Goal: Task Accomplishment & Management: Complete application form

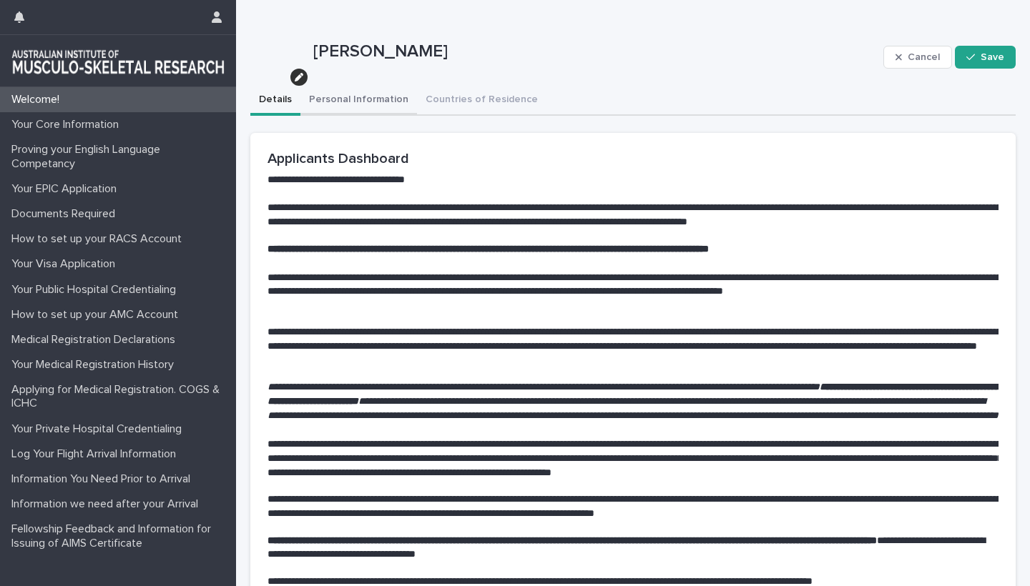
click at [355, 99] on button "Personal Information" at bounding box center [358, 101] width 117 height 30
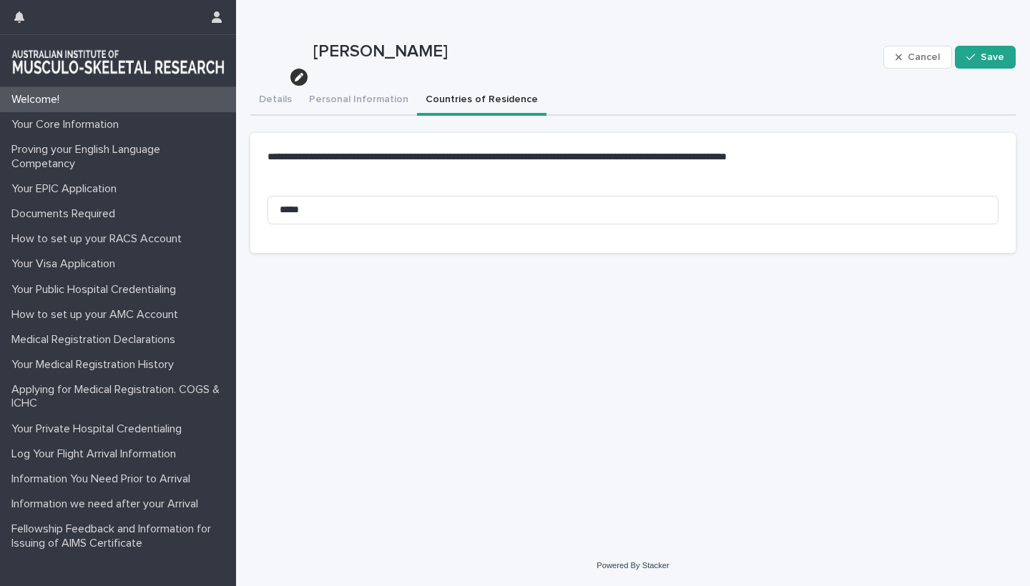
click at [454, 97] on button "Countries of Residence" at bounding box center [481, 101] width 129 height 30
click at [980, 52] on button "Save" at bounding box center [985, 57] width 61 height 23
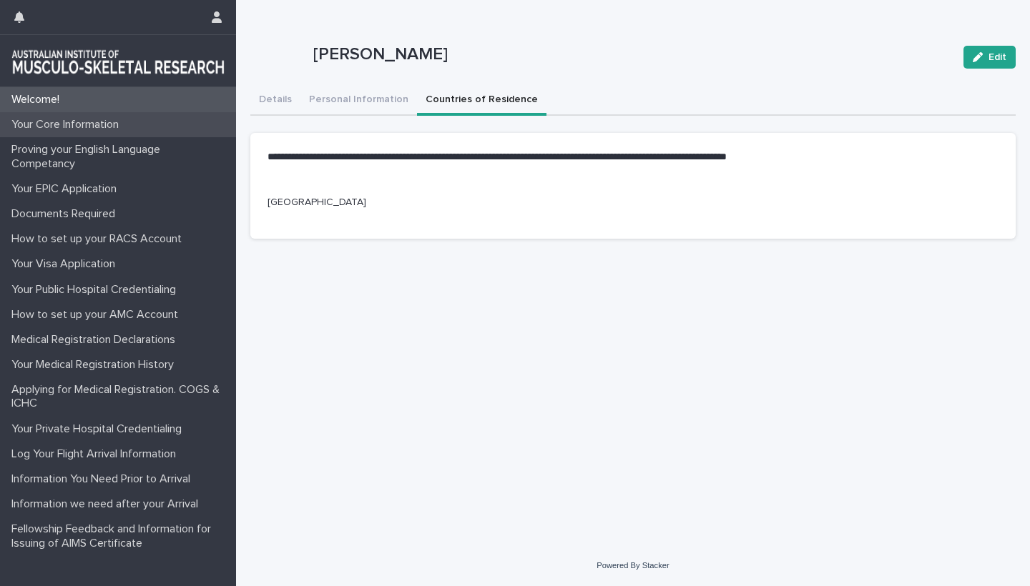
click at [78, 124] on p "Your Core Information" at bounding box center [68, 125] width 124 height 14
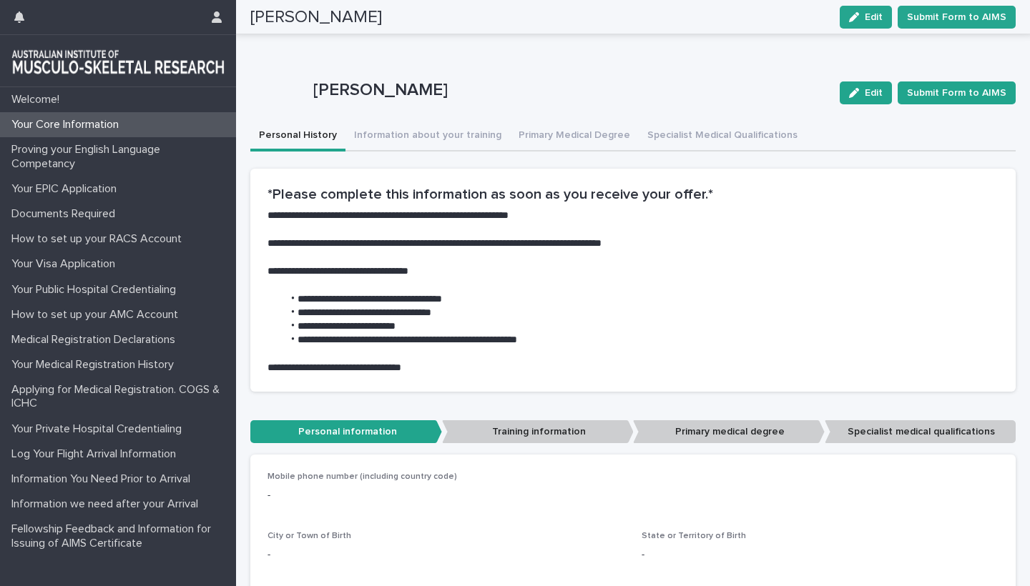
scroll to position [104, 0]
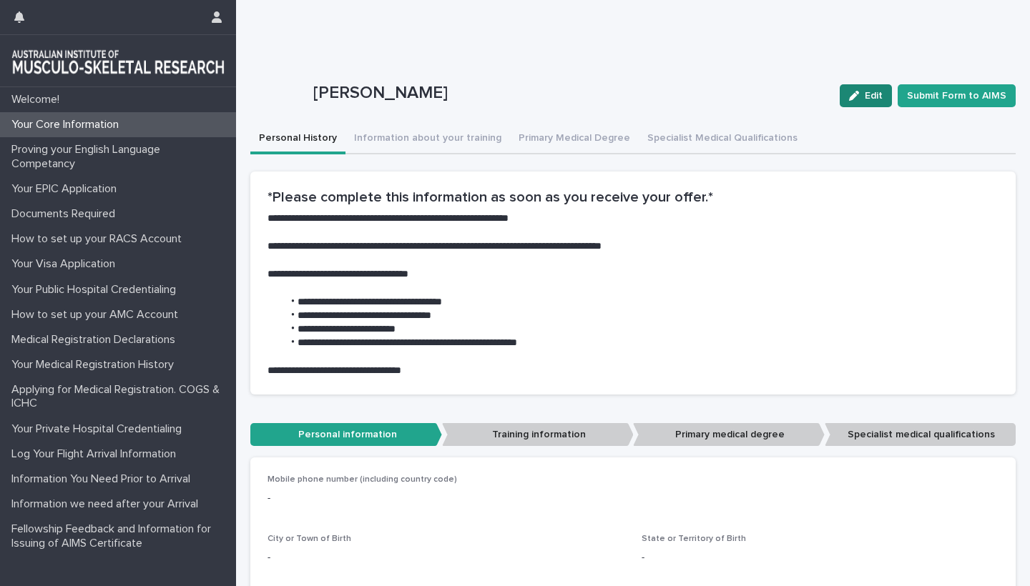
click at [875, 92] on span "Edit" at bounding box center [874, 96] width 18 height 10
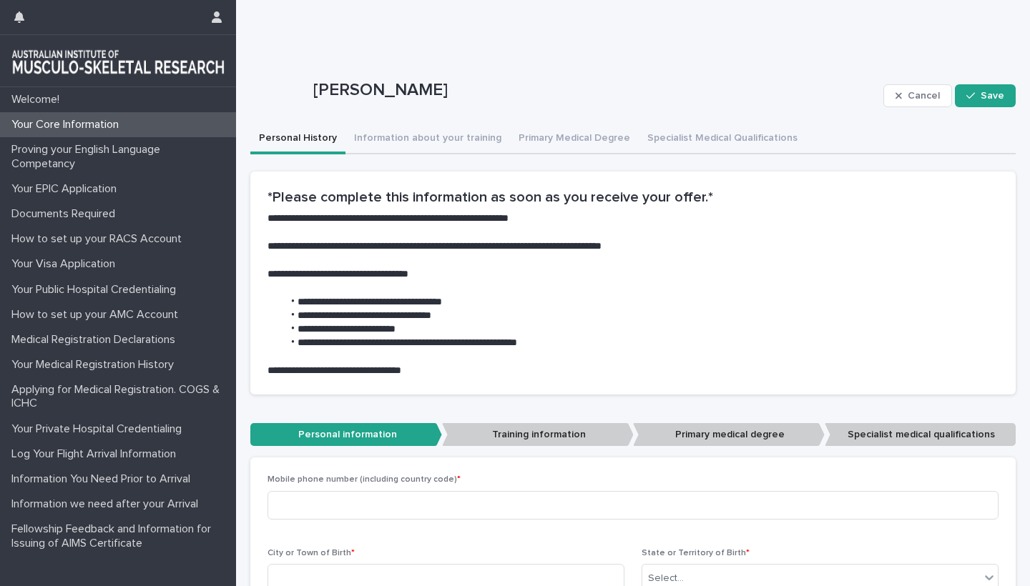
scroll to position [452, 0]
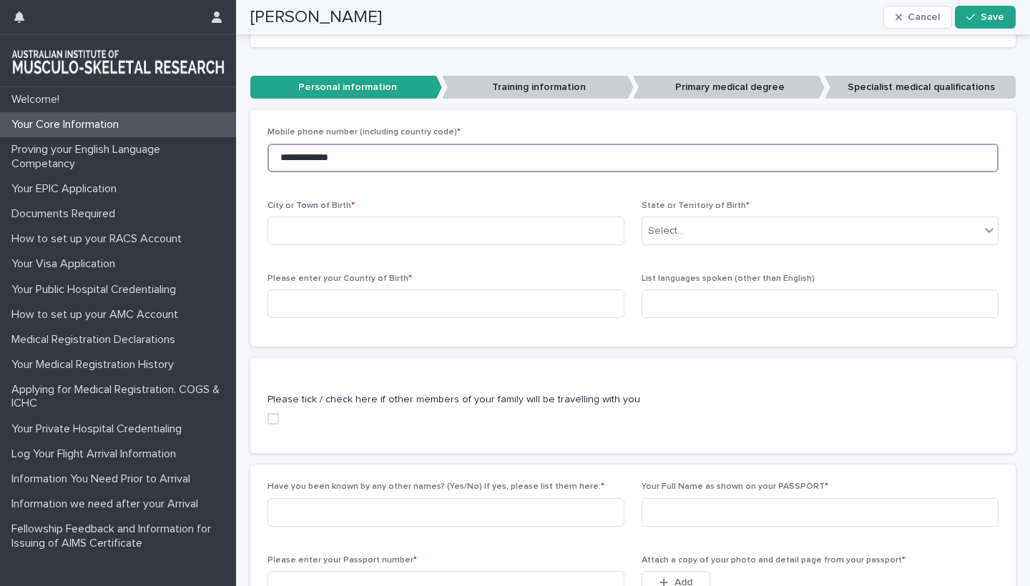
type input "**********"
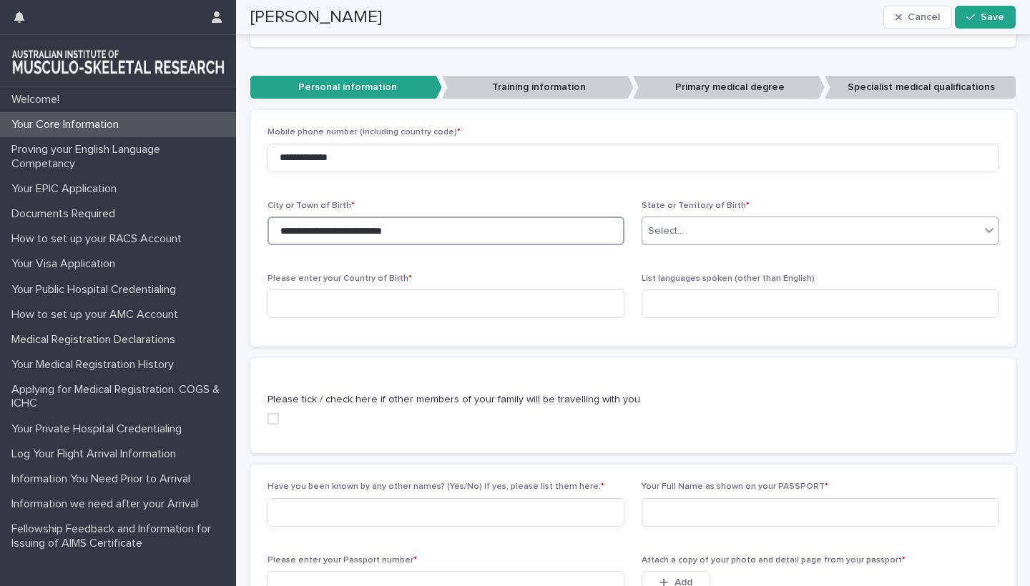
type input "**********"
click at [721, 229] on div "Select..." at bounding box center [811, 232] width 338 height 24
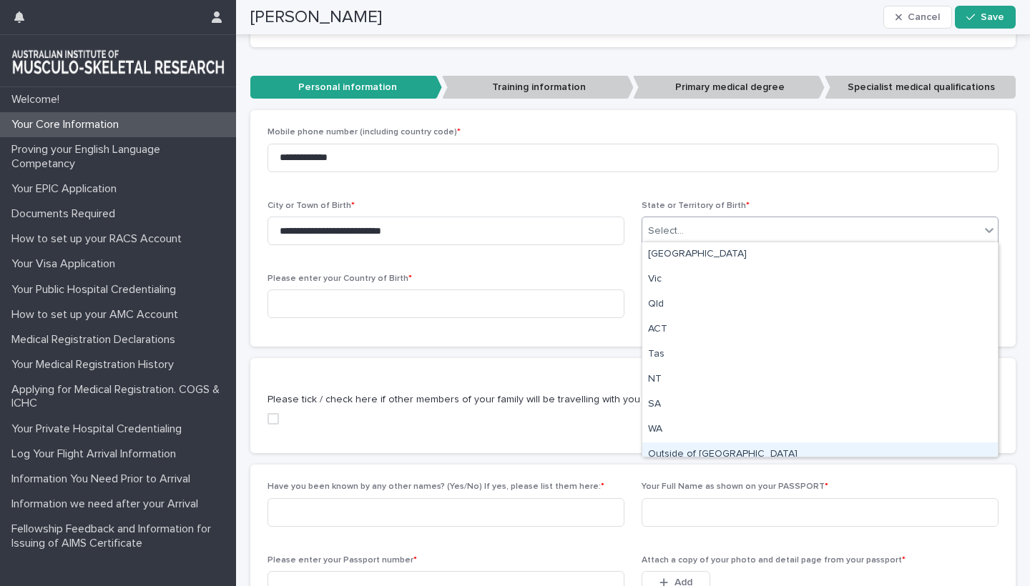
click at [685, 448] on div "Outside of [GEOGRAPHIC_DATA]" at bounding box center [819, 455] width 355 height 25
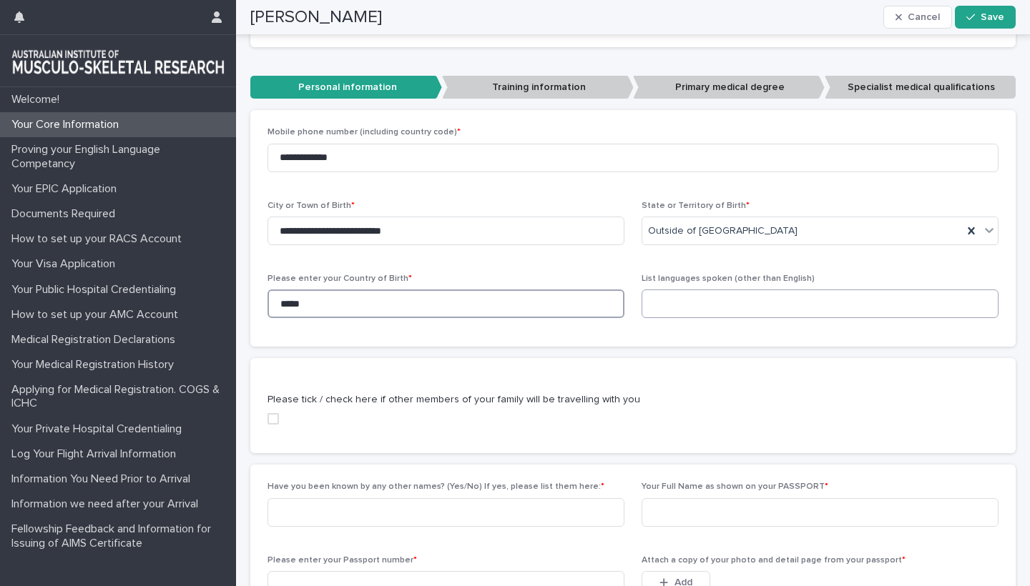
type input "*****"
click at [681, 304] on input at bounding box center [819, 304] width 357 height 29
type input "*****"
click at [751, 402] on p "Please tick / check here if other members of your family will be travelling wit…" at bounding box center [632, 400] width 731 height 15
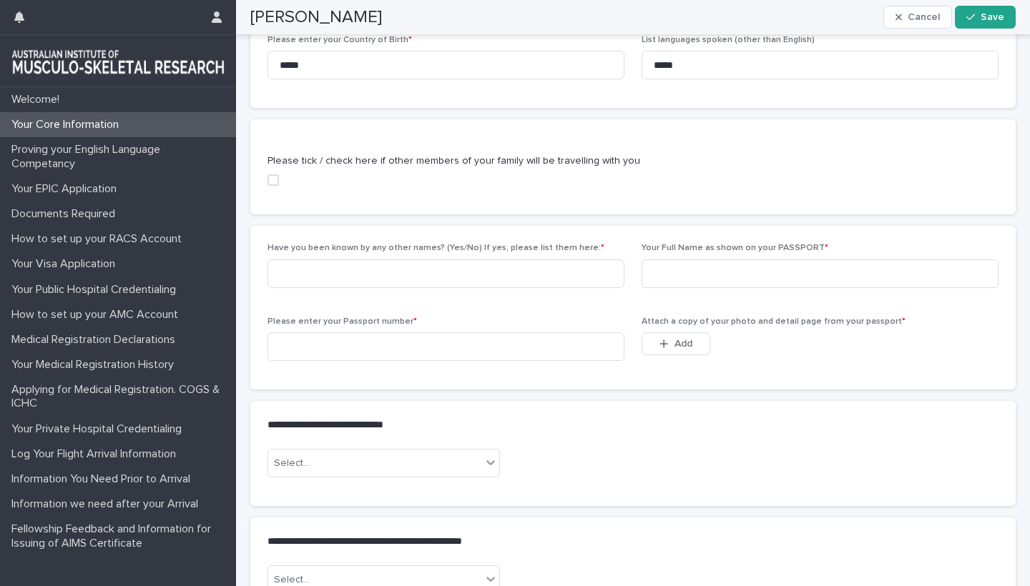
scroll to position [784, 0]
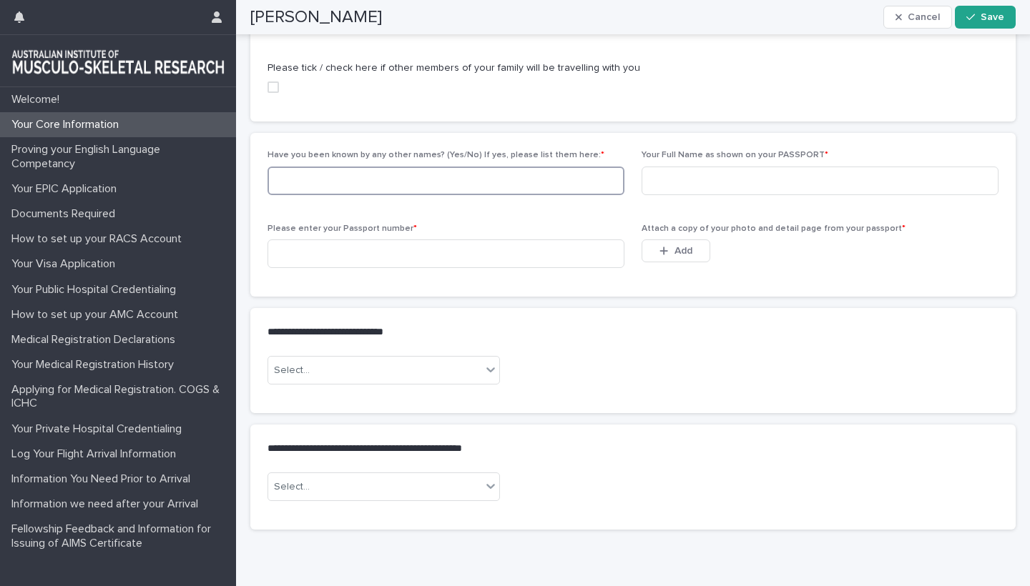
click at [318, 182] on input at bounding box center [445, 181] width 357 height 29
type input "******"
type input "**********"
type input "********"
click at [742, 356] on div "Select..." at bounding box center [632, 376] width 731 height 40
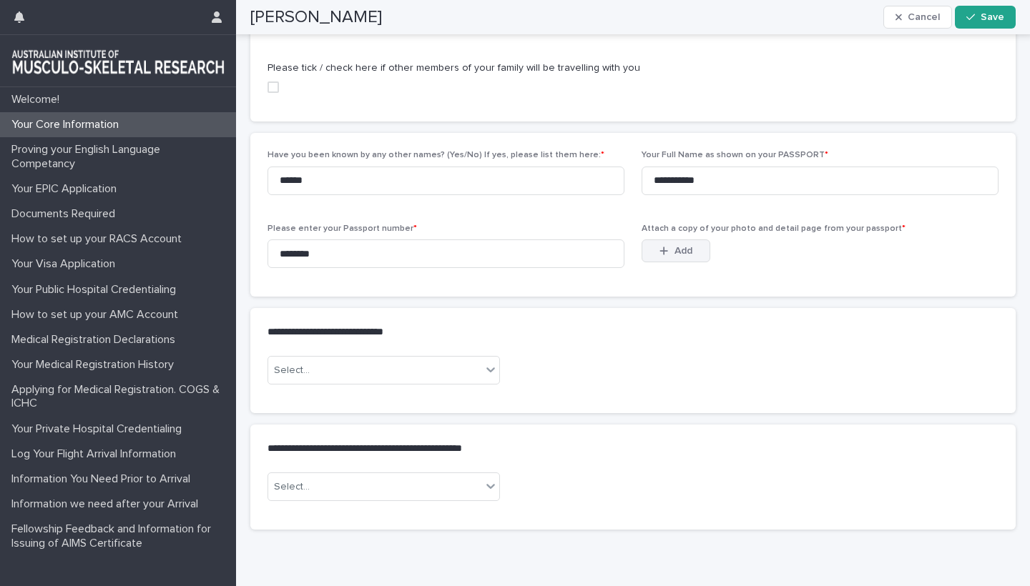
click at [671, 249] on div "button" at bounding box center [666, 251] width 14 height 10
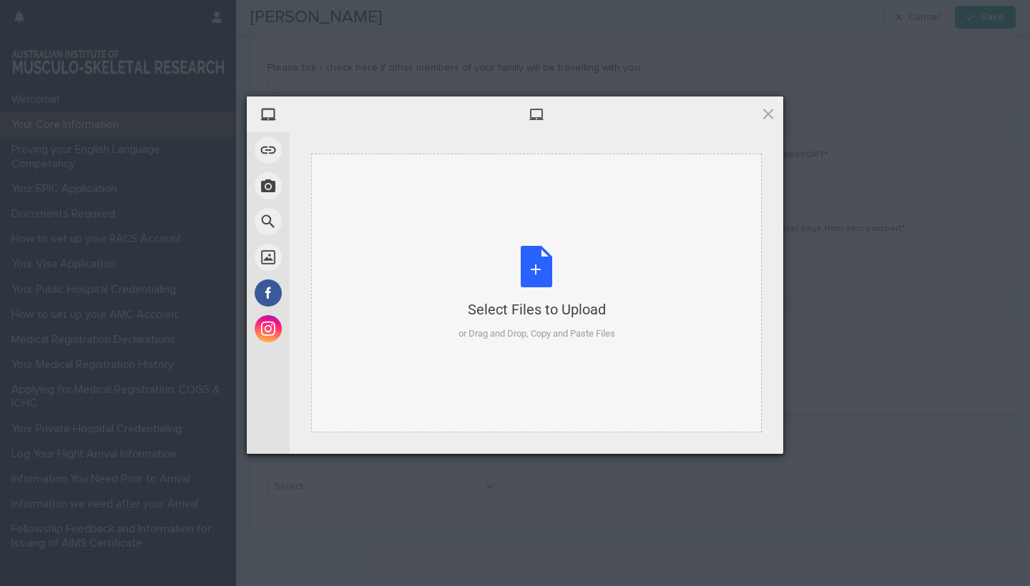
click at [533, 270] on div "Select Files to Upload or Drag and Drop, Copy and Paste Files" at bounding box center [536, 293] width 157 height 95
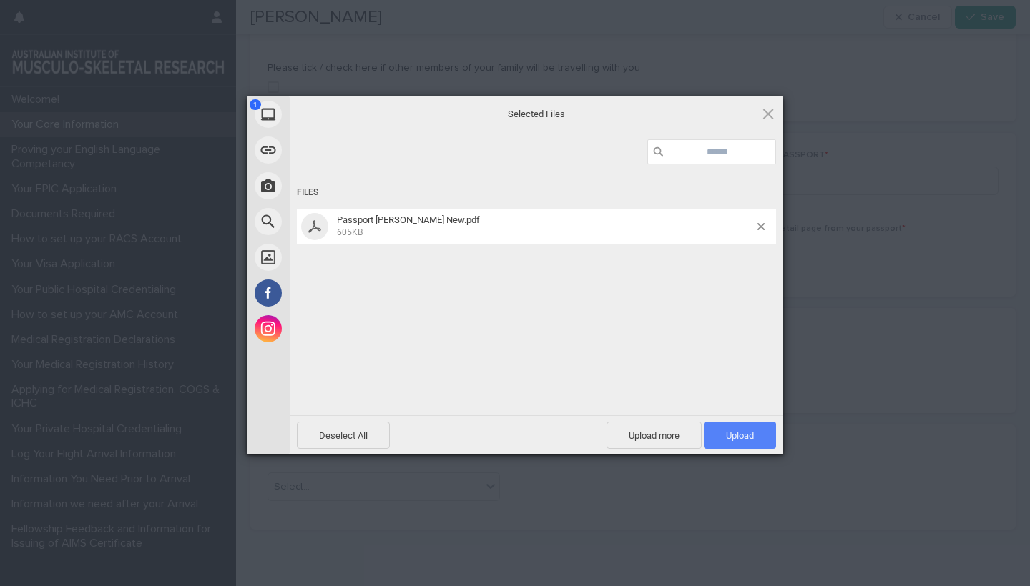
click at [740, 433] on span "Upload 1" at bounding box center [740, 435] width 28 height 11
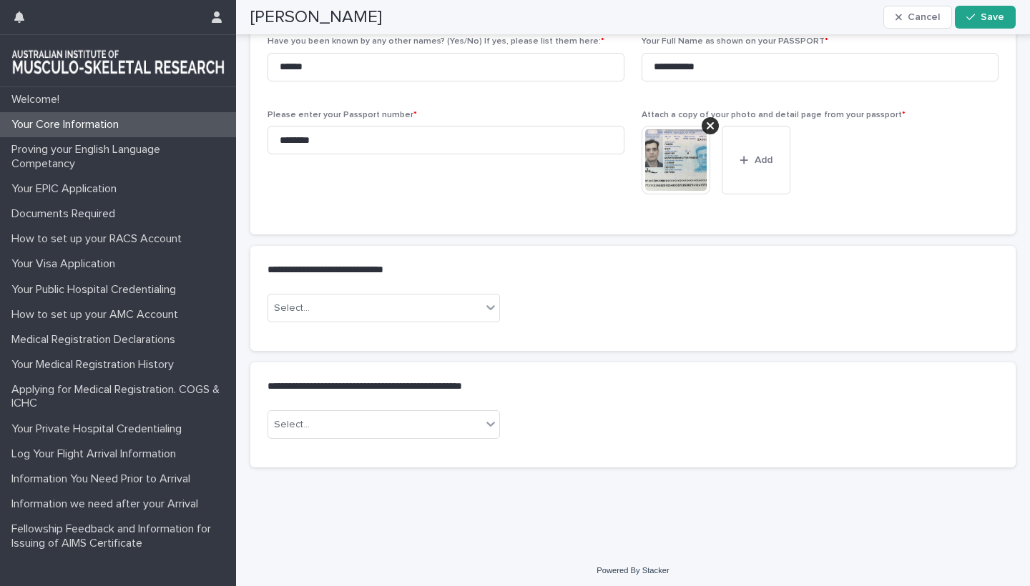
scroll to position [897, 0]
click at [419, 307] on div "Select..." at bounding box center [374, 309] width 213 height 24
click at [339, 352] on div "No" at bounding box center [383, 356] width 231 height 25
click at [671, 150] on img at bounding box center [675, 161] width 69 height 69
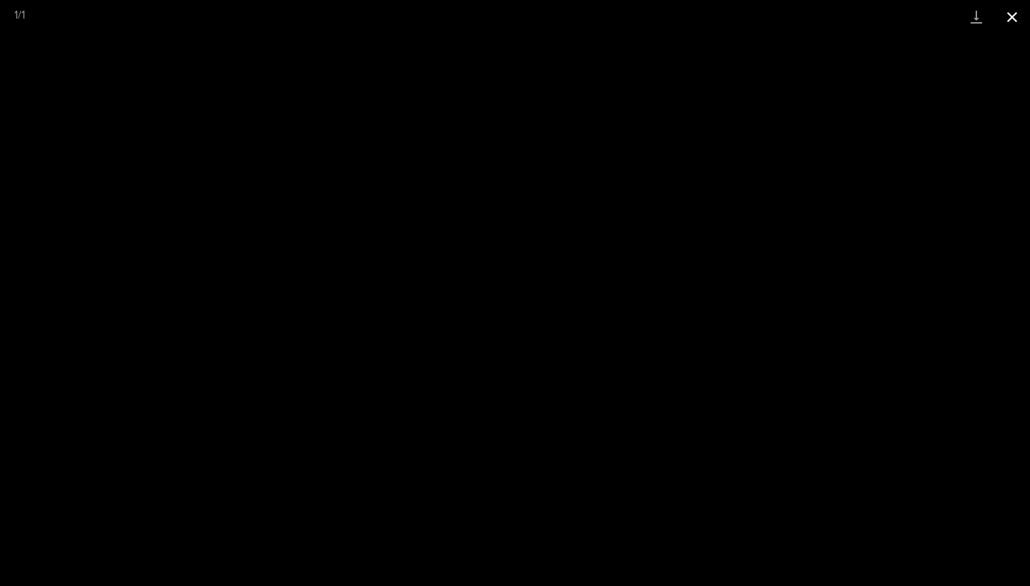
click at [1010, 16] on button "Close gallery" at bounding box center [1012, 17] width 36 height 34
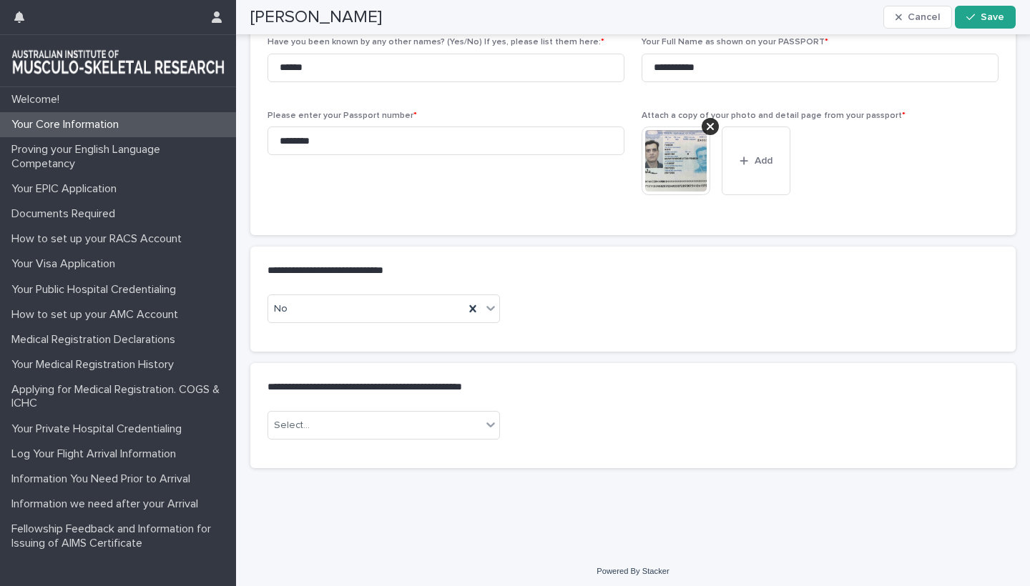
scroll to position [0, 1]
click at [461, 423] on div "Select..." at bounding box center [373, 426] width 213 height 24
click at [374, 466] on div "No" at bounding box center [382, 473] width 231 height 25
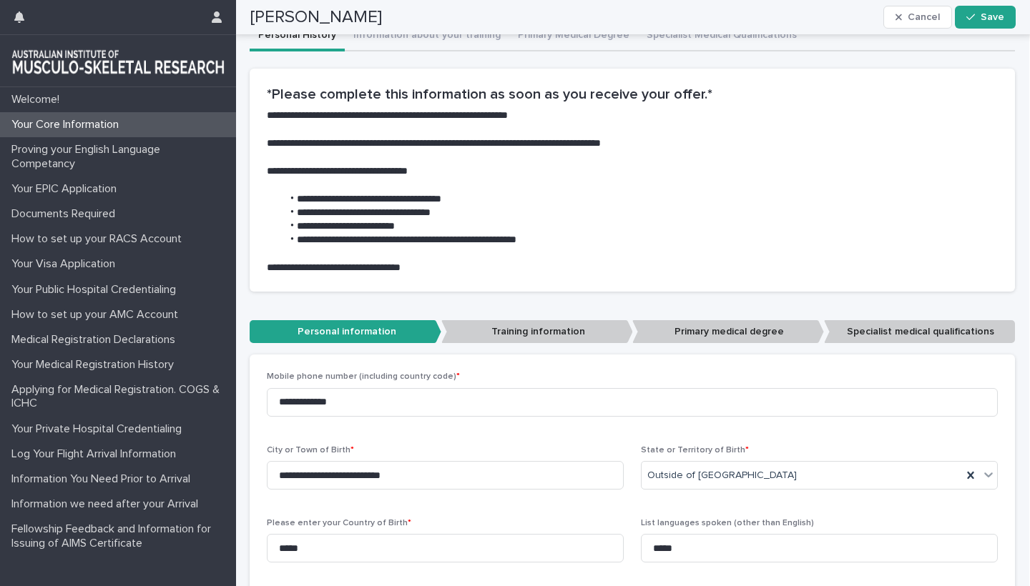
scroll to position [202, 0]
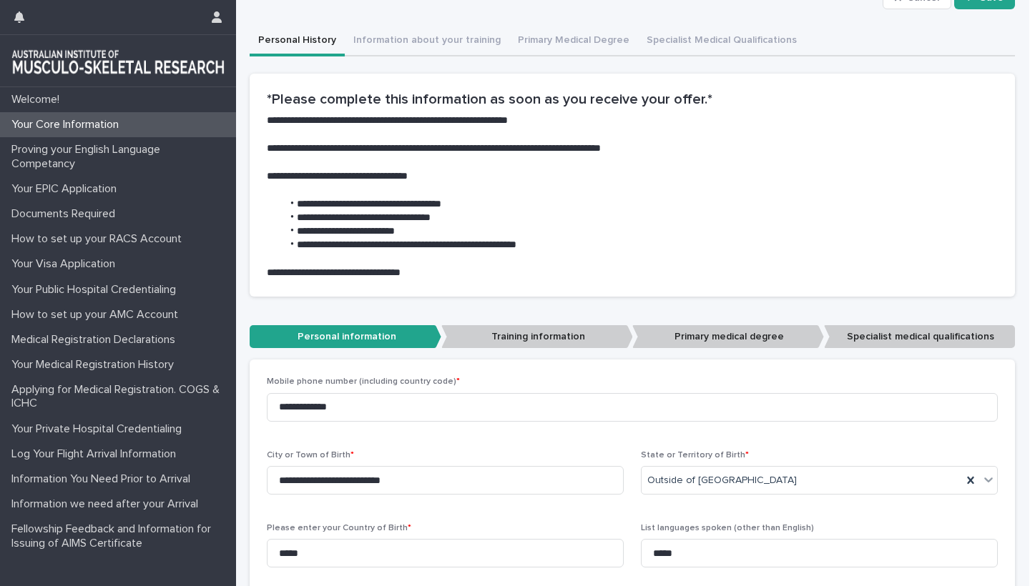
click at [512, 334] on p "Training information" at bounding box center [537, 337] width 192 height 24
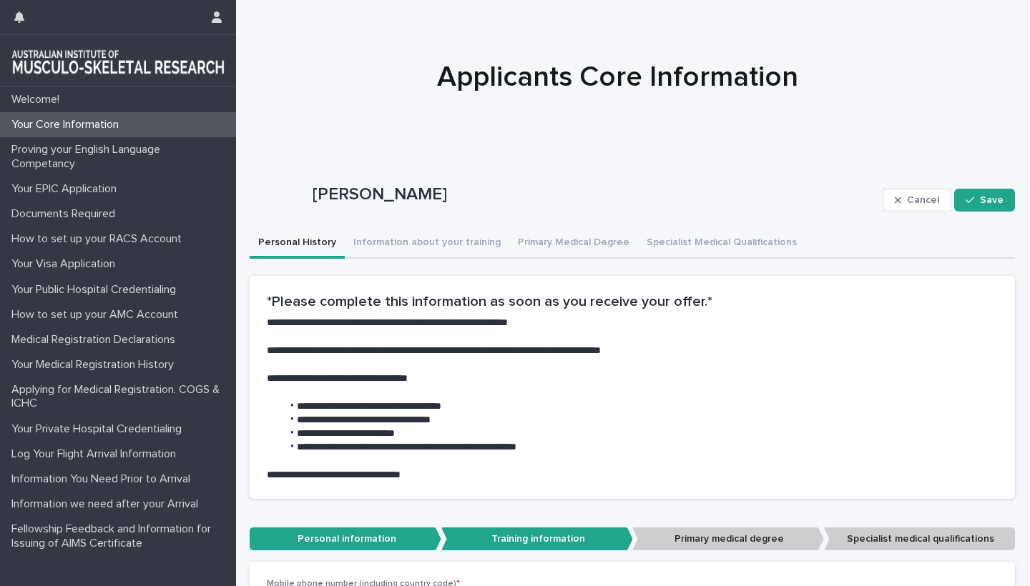
scroll to position [0, 0]
click at [700, 533] on p "Primary medical degree" at bounding box center [728, 540] width 192 height 24
click at [535, 528] on p "Training information" at bounding box center [537, 540] width 192 height 24
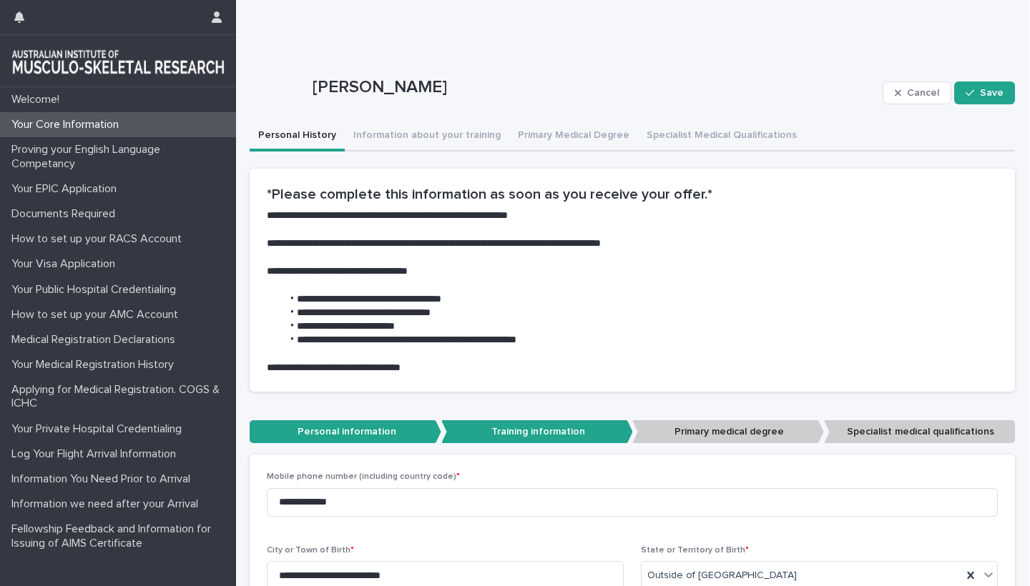
scroll to position [108, 0]
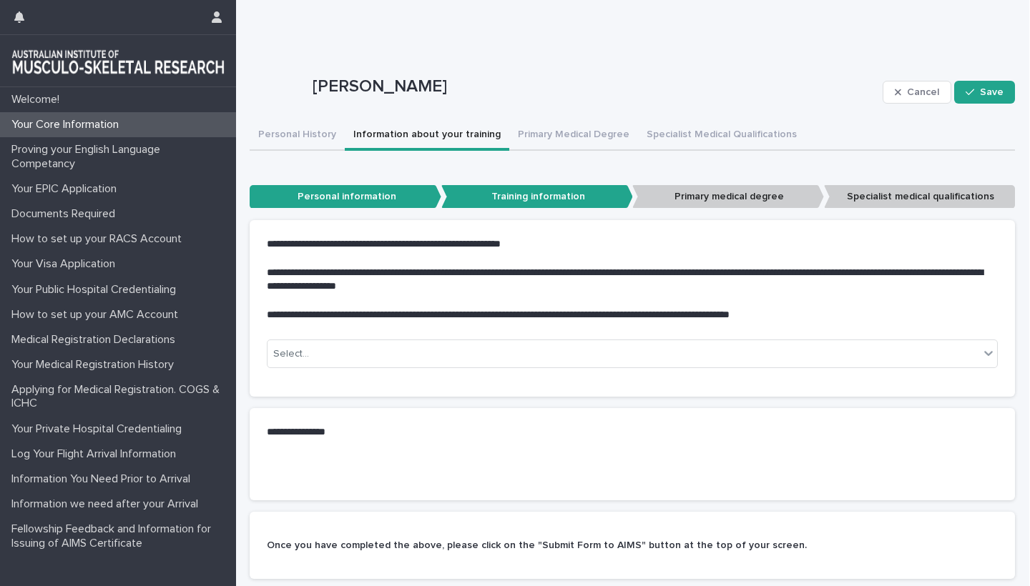
click at [420, 135] on button "Information about your training" at bounding box center [427, 136] width 164 height 30
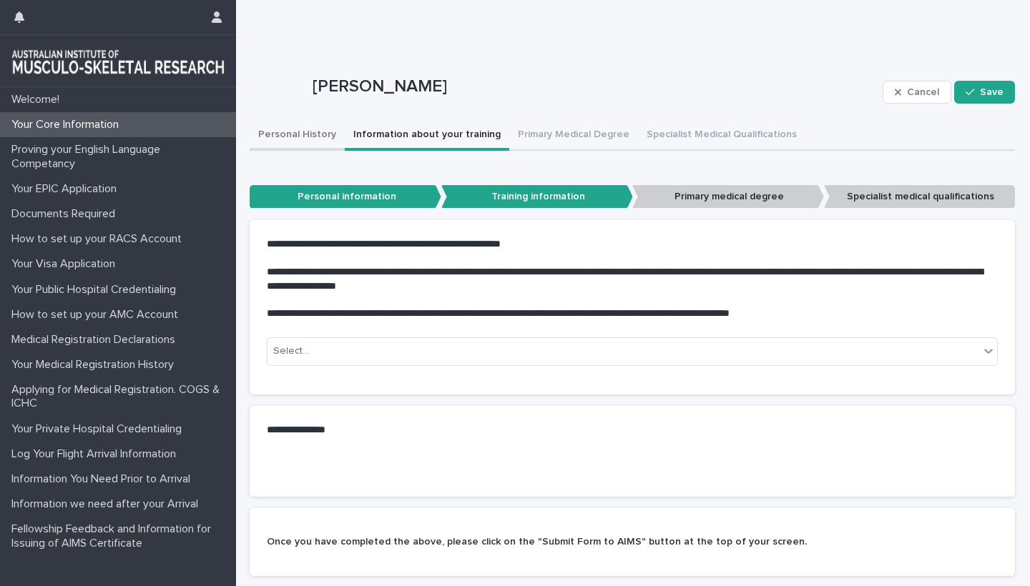
click at [302, 137] on button "Personal History" at bounding box center [297, 136] width 95 height 30
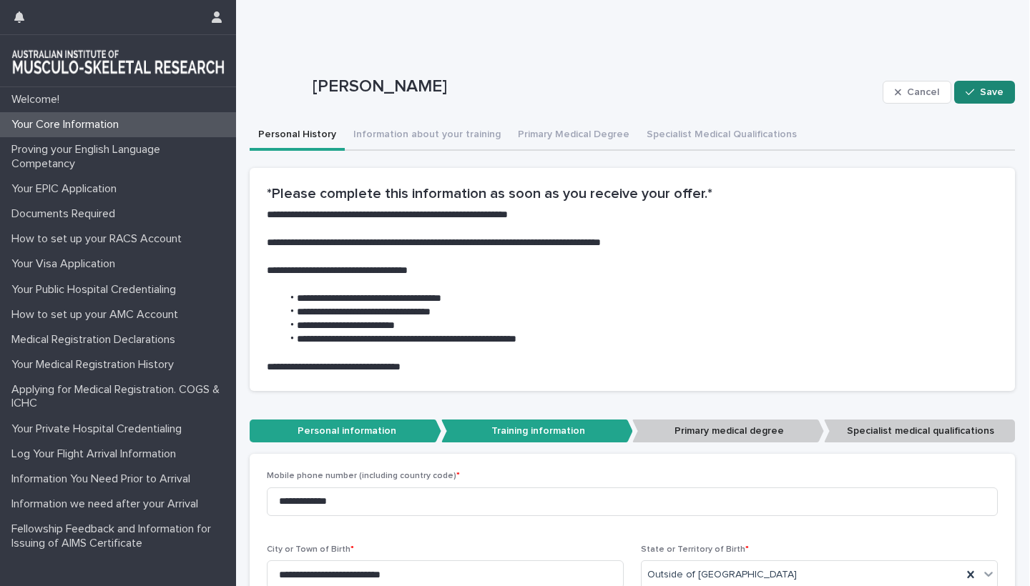
click at [987, 89] on span "Save" at bounding box center [992, 92] width 24 height 10
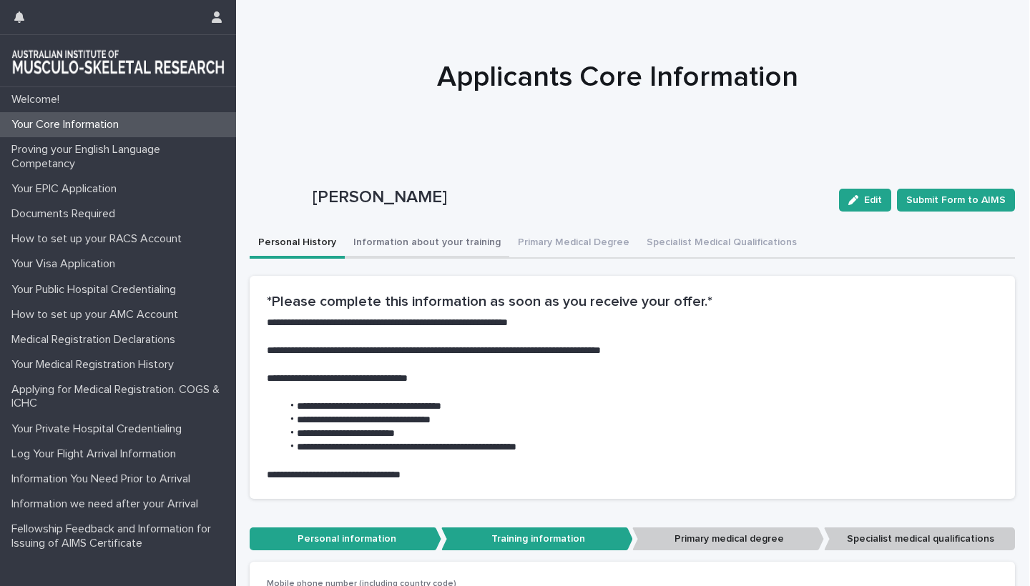
click at [409, 240] on button "Information about your training" at bounding box center [427, 244] width 164 height 30
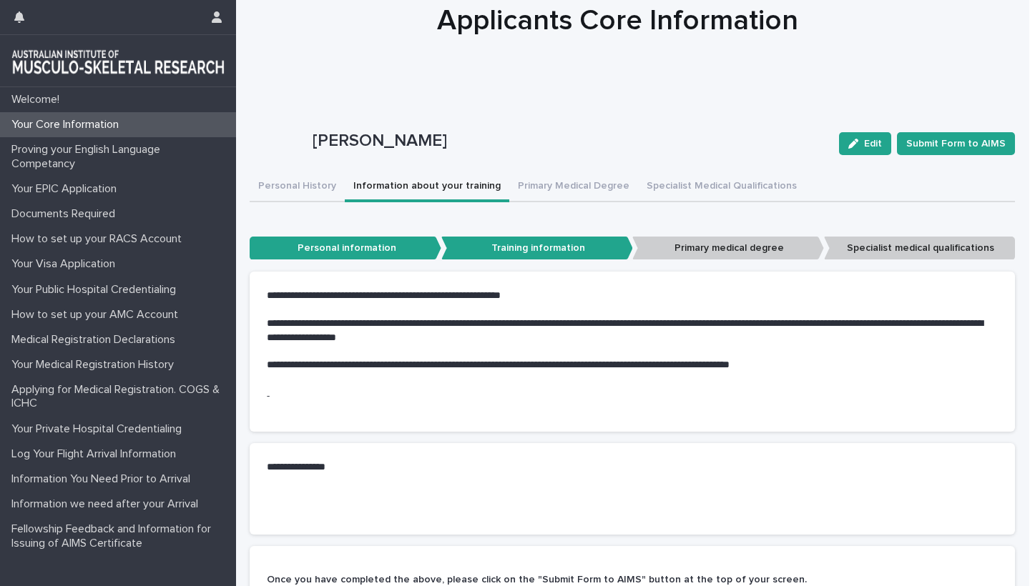
scroll to position [52, 0]
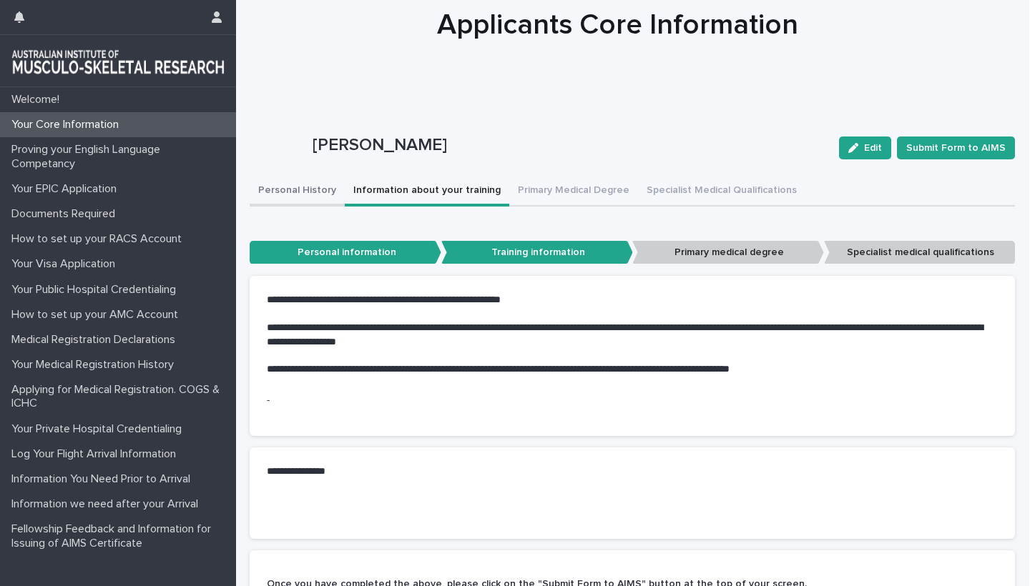
click at [293, 186] on button "Personal History" at bounding box center [297, 192] width 95 height 30
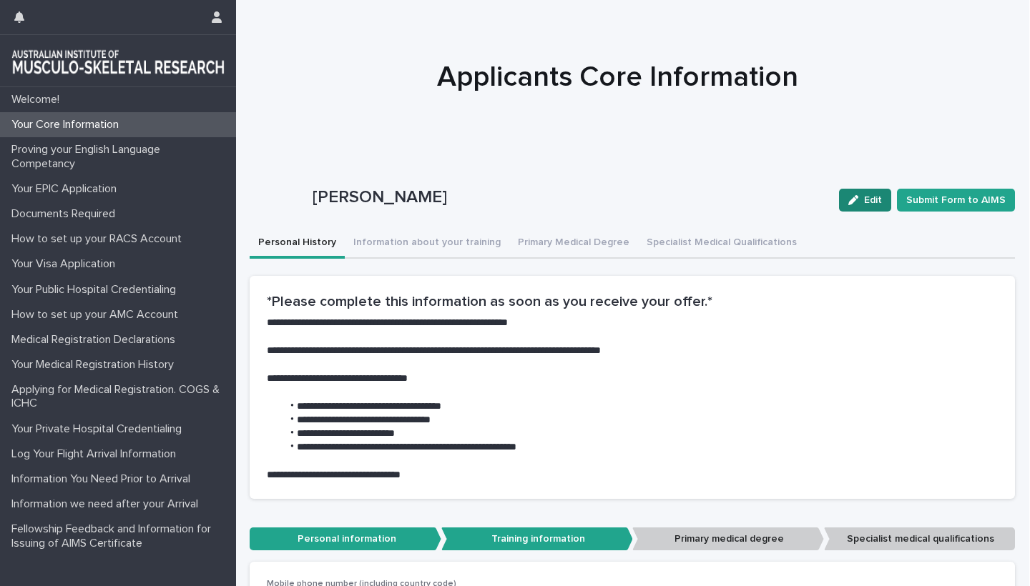
click at [858, 204] on icon "button" at bounding box center [853, 200] width 10 height 10
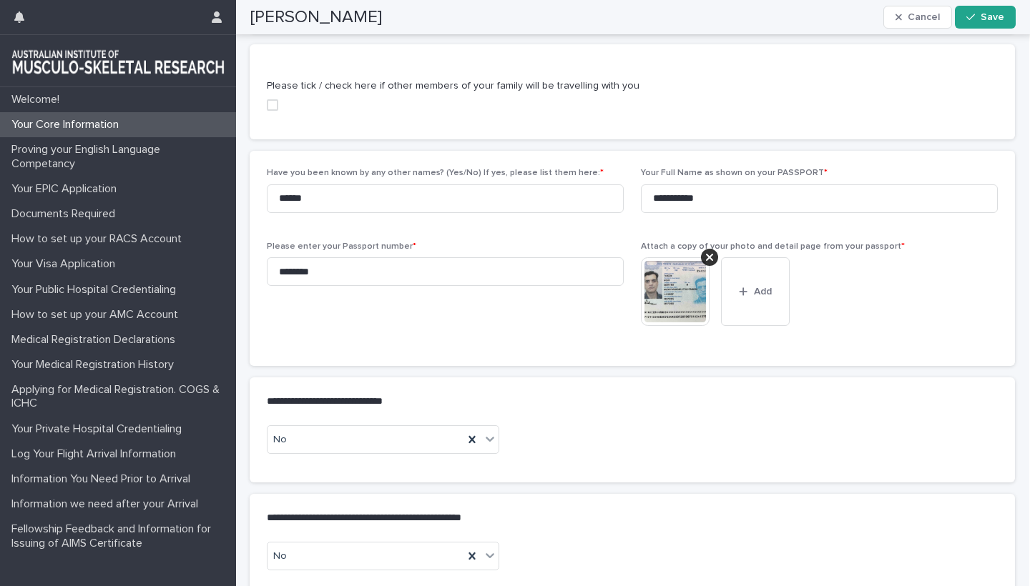
scroll to position [767, 0]
click at [279, 195] on input "******" at bounding box center [445, 197] width 357 height 29
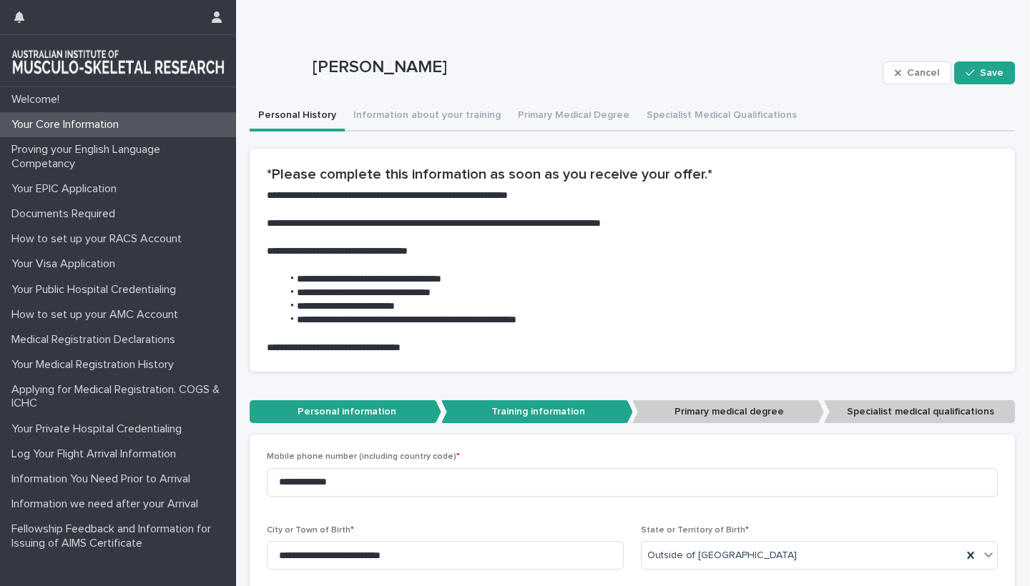
scroll to position [126, 0]
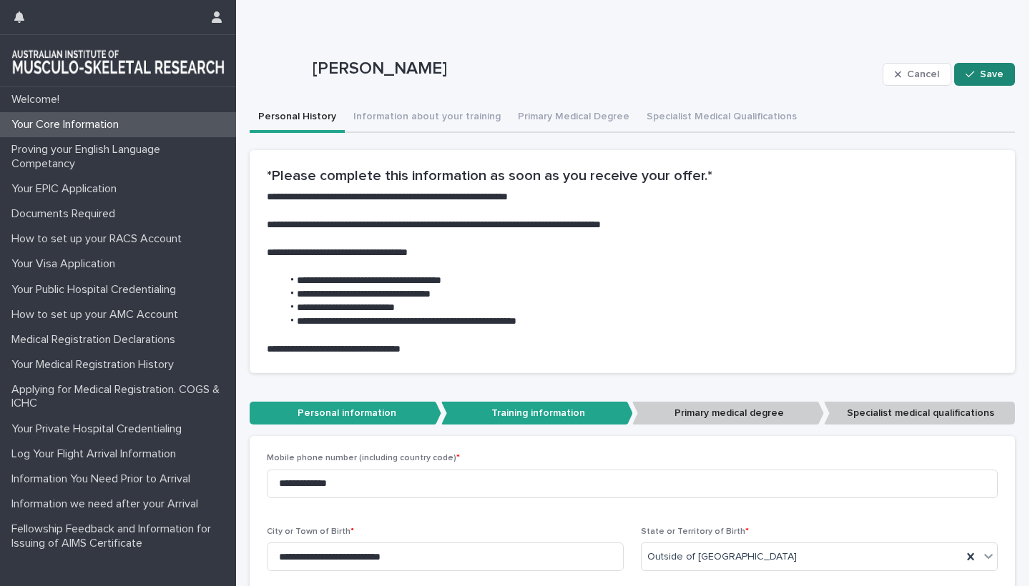
type input "**********"
click at [983, 73] on span "Save" at bounding box center [992, 74] width 24 height 10
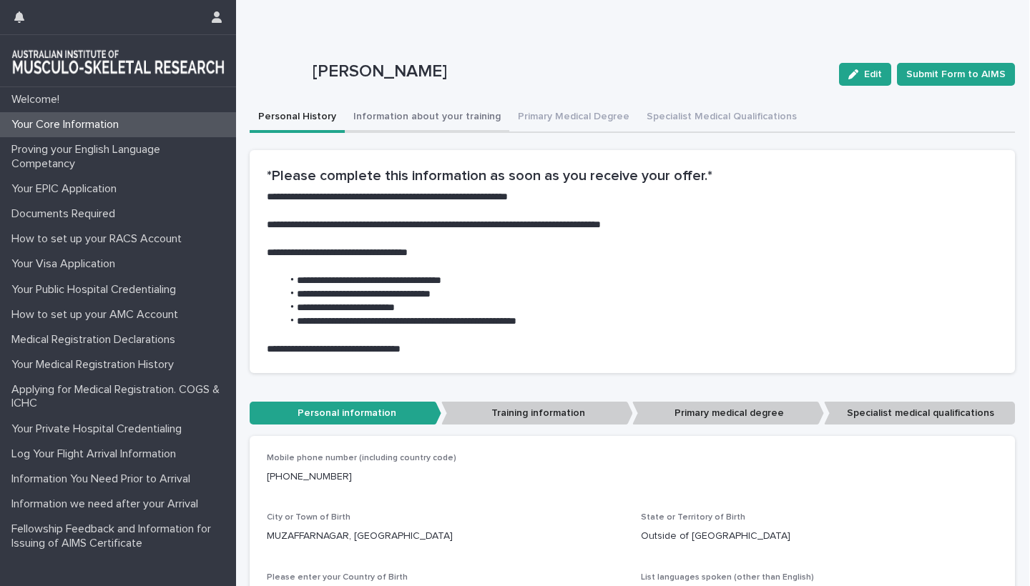
click at [408, 119] on button "Information about your training" at bounding box center [427, 118] width 164 height 30
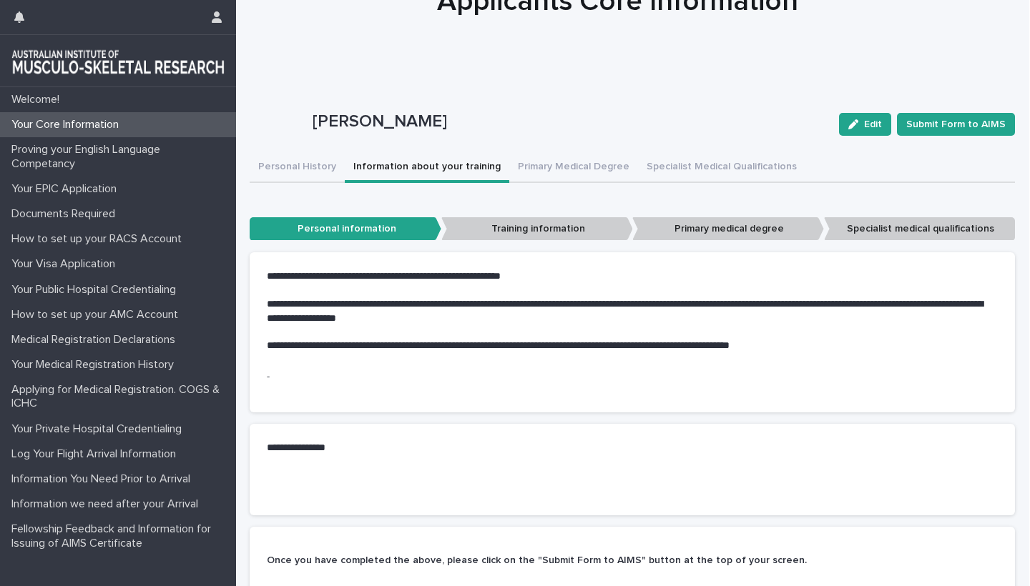
scroll to position [70, 0]
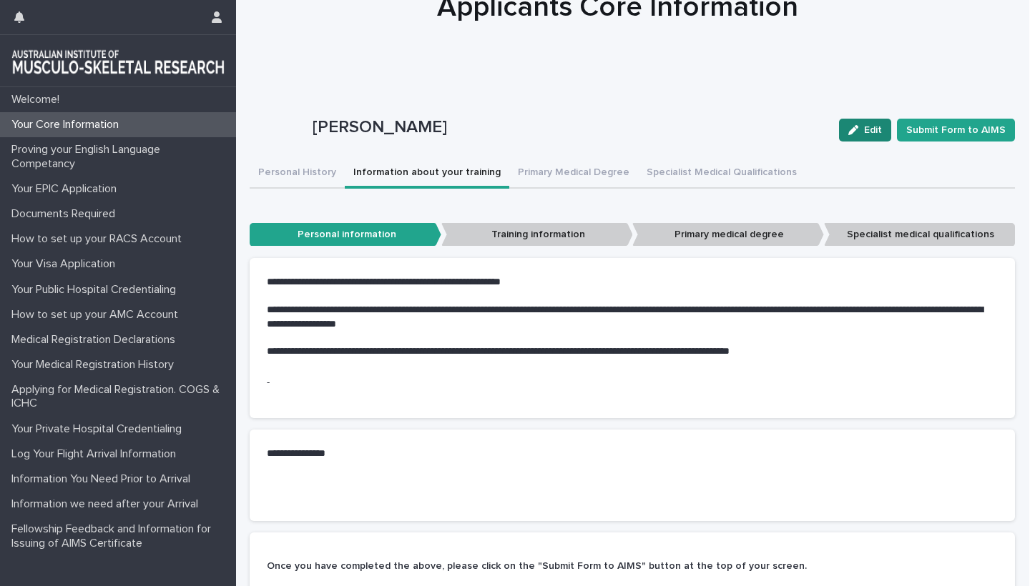
click at [870, 134] on span "Edit" at bounding box center [873, 130] width 18 height 10
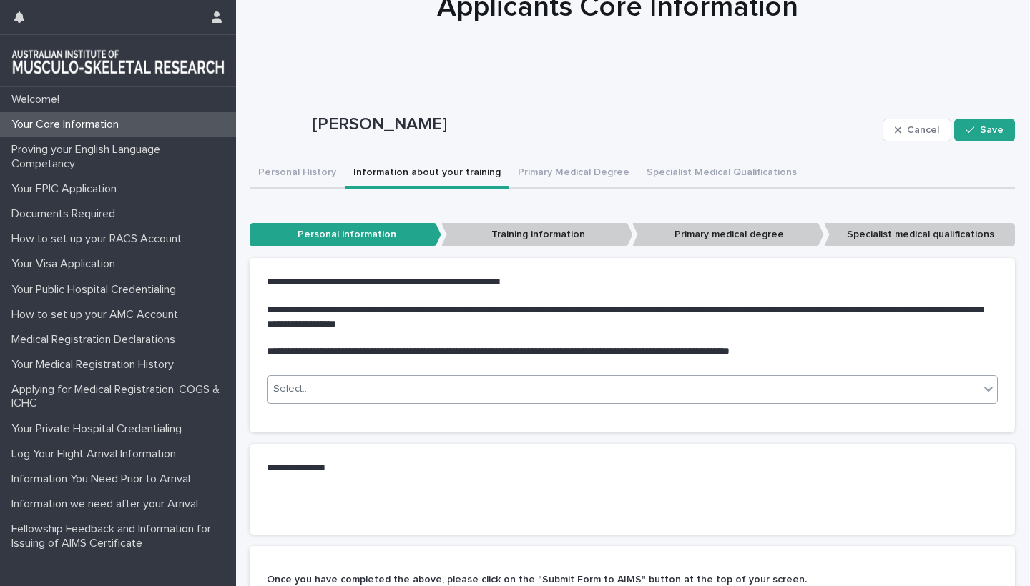
scroll to position [140, 0]
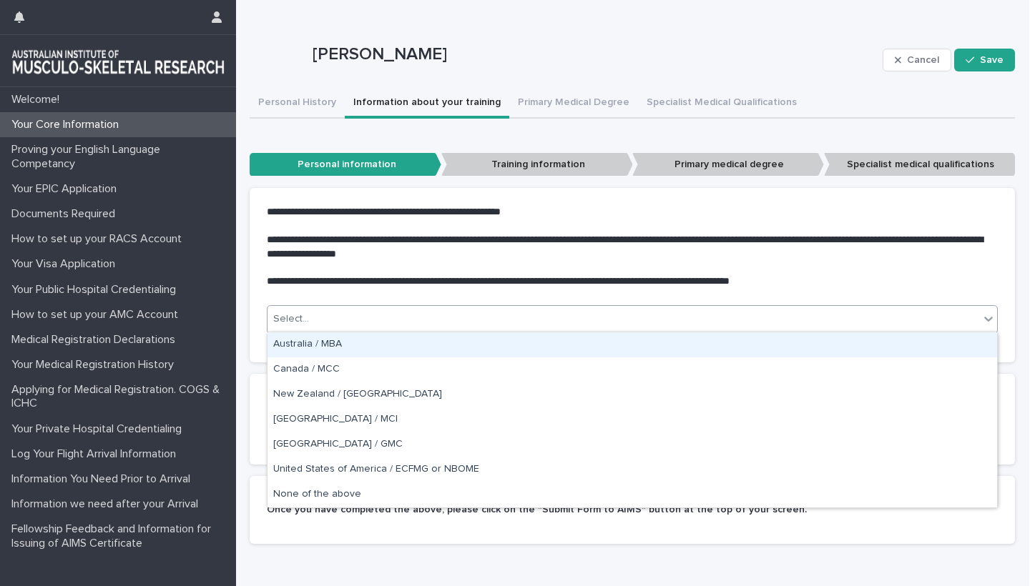
click at [745, 325] on div "Select..." at bounding box center [623, 319] width 712 height 24
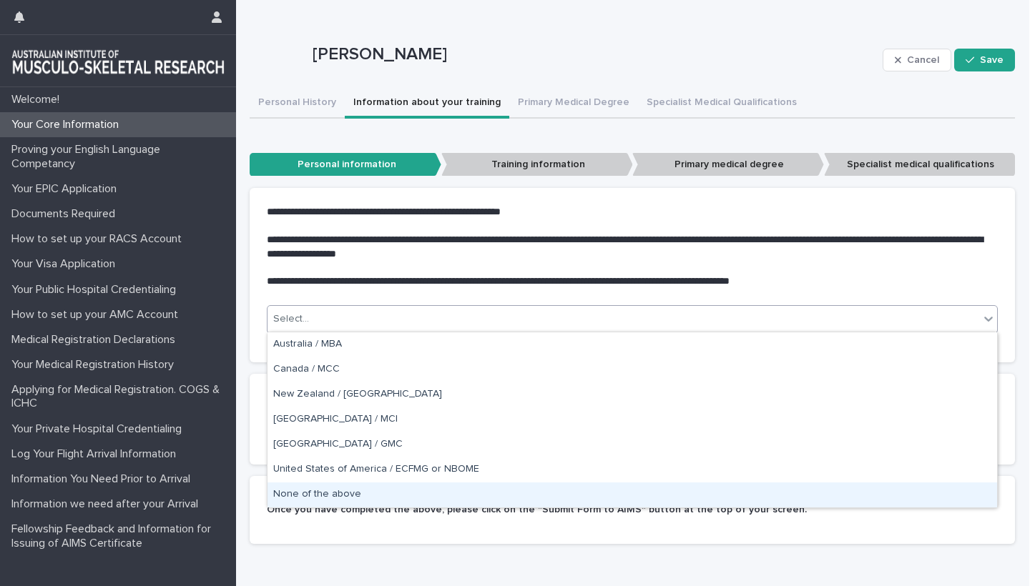
click at [345, 490] on div "None of the above" at bounding box center [631, 495] width 729 height 25
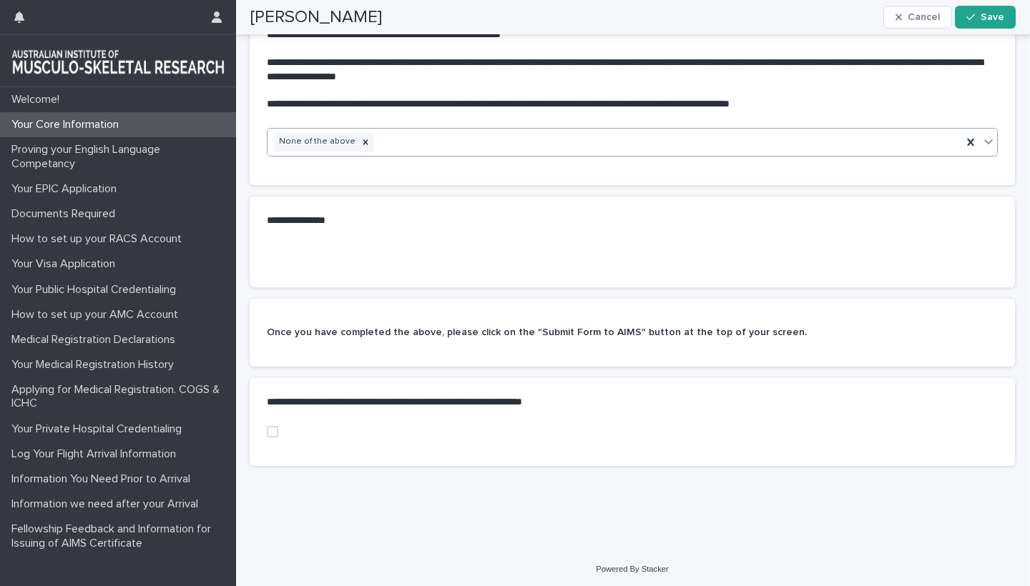
scroll to position [305, 0]
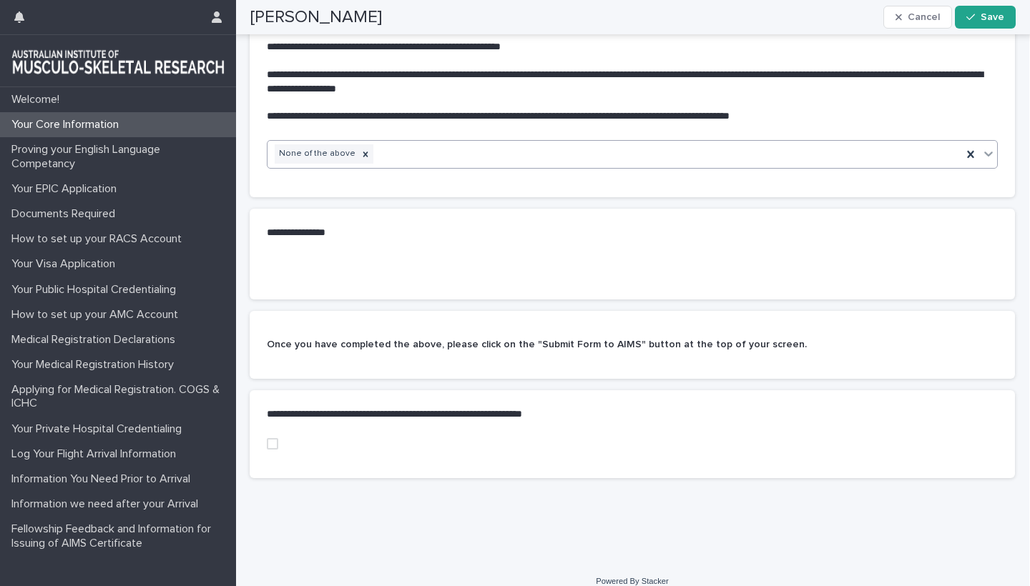
click at [272, 440] on span at bounding box center [272, 443] width 11 height 11
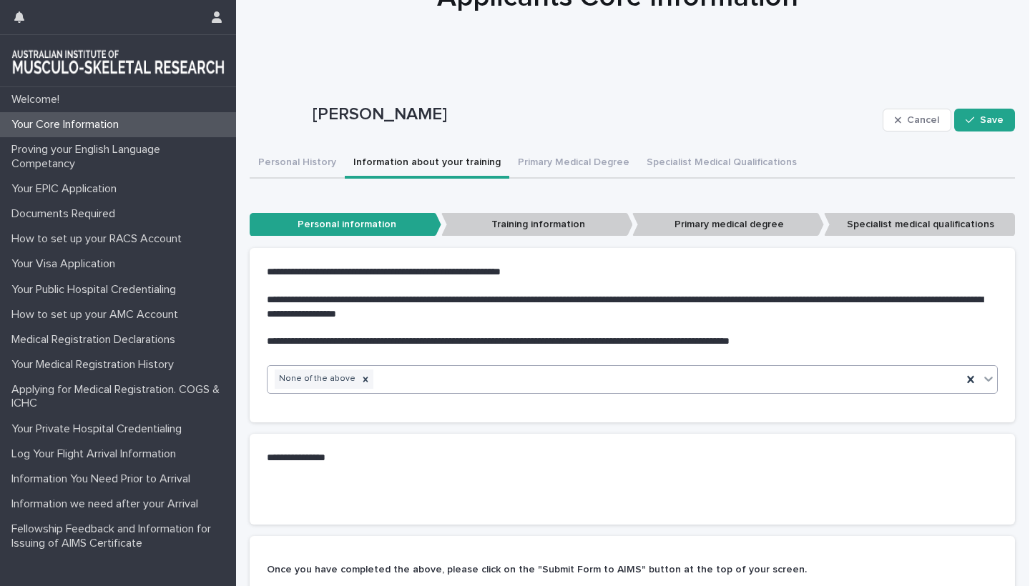
scroll to position [69, 0]
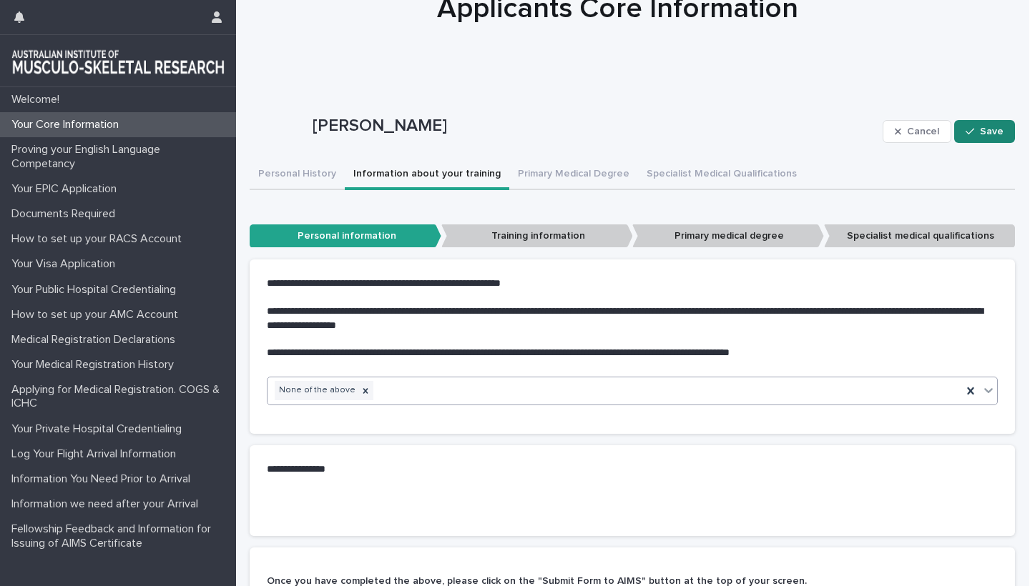
click at [985, 133] on span "Save" at bounding box center [992, 132] width 24 height 10
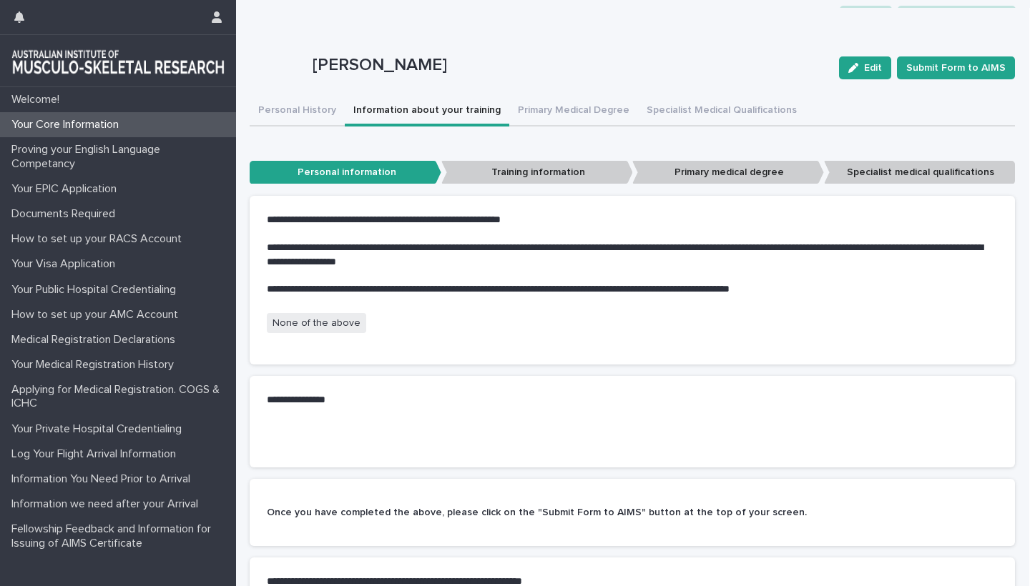
scroll to position [129, 0]
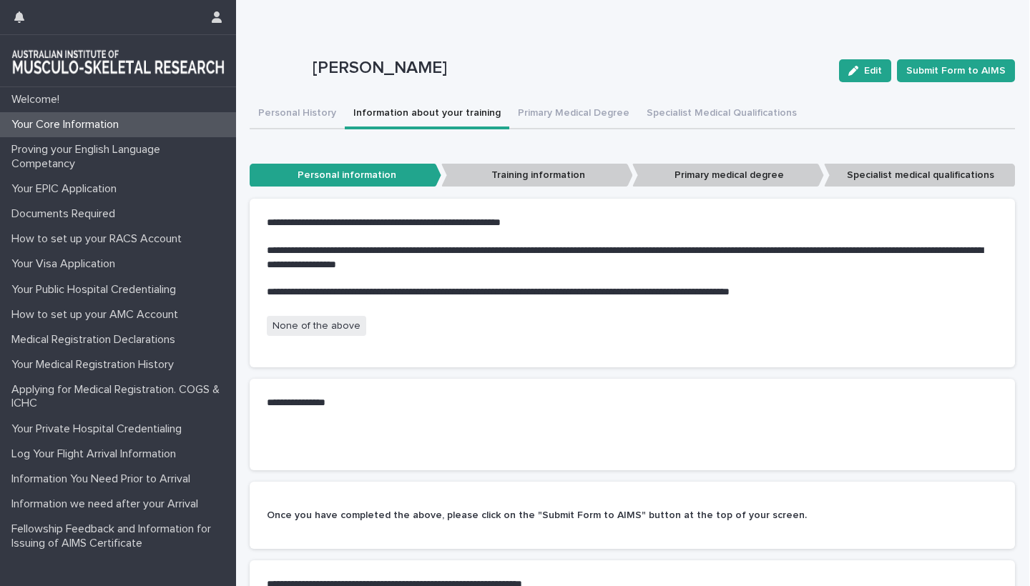
click at [536, 172] on p "Training information" at bounding box center [537, 176] width 192 height 24
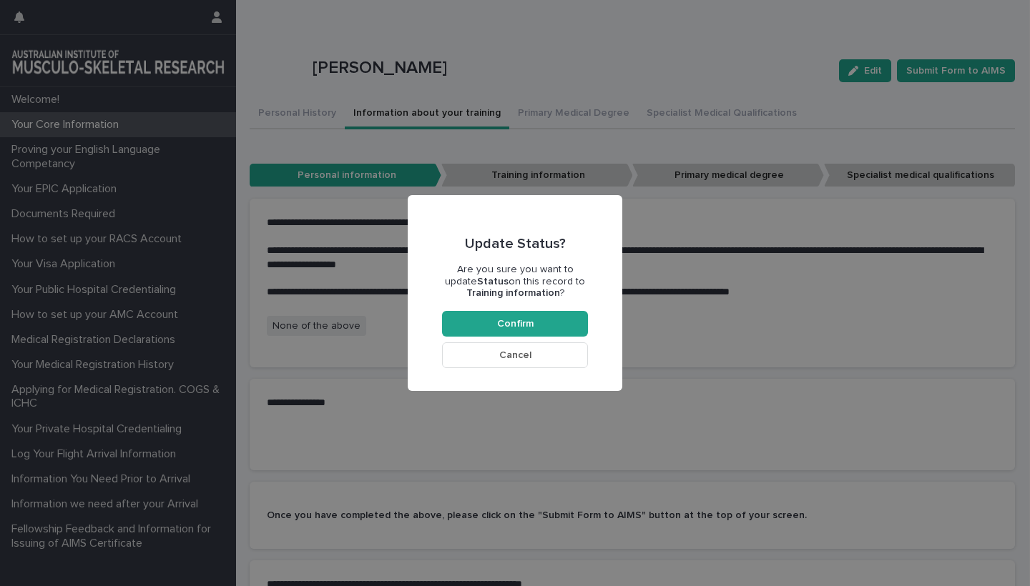
click at [518, 356] on span "Cancel" at bounding box center [515, 355] width 32 height 10
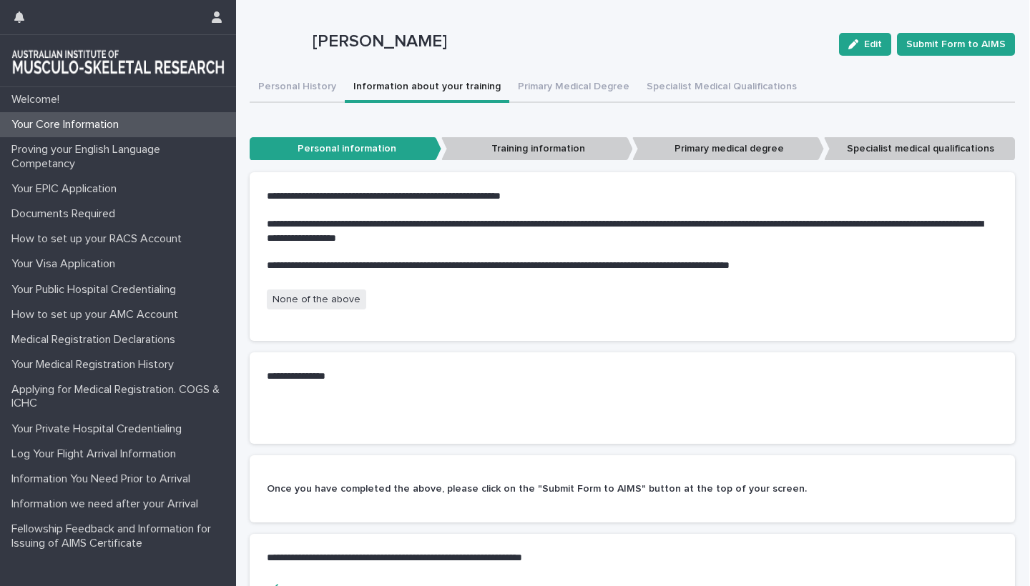
scroll to position [154, 0]
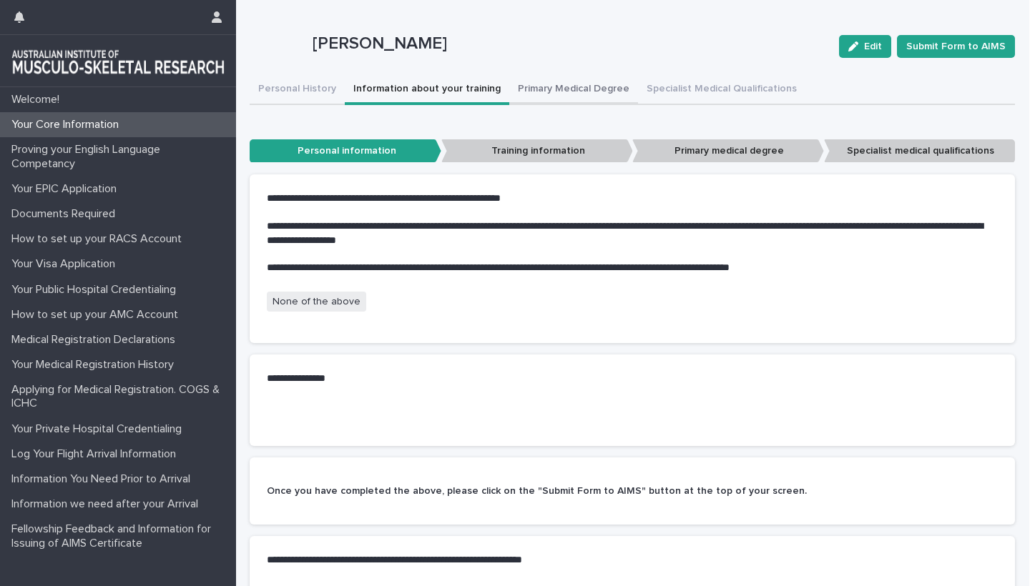
click at [567, 88] on button "Primary Medical Degree" at bounding box center [573, 90] width 129 height 30
